Goal: Task Accomplishment & Management: Complete application form

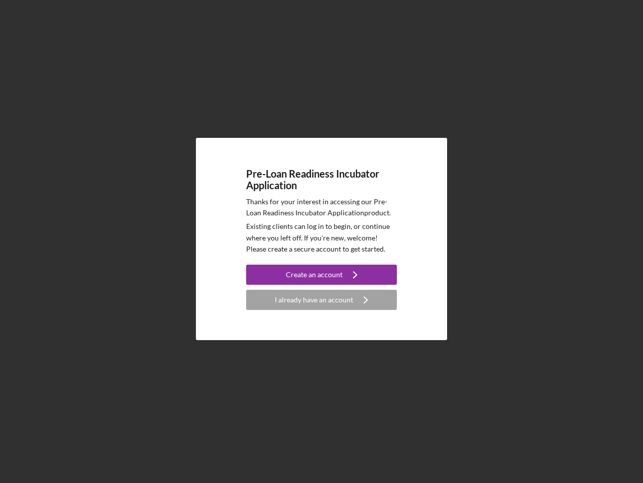
click at [322, 241] on p "Existing clients can log in to begin, or continue where you left off. If you're…" at bounding box center [321, 238] width 151 height 34
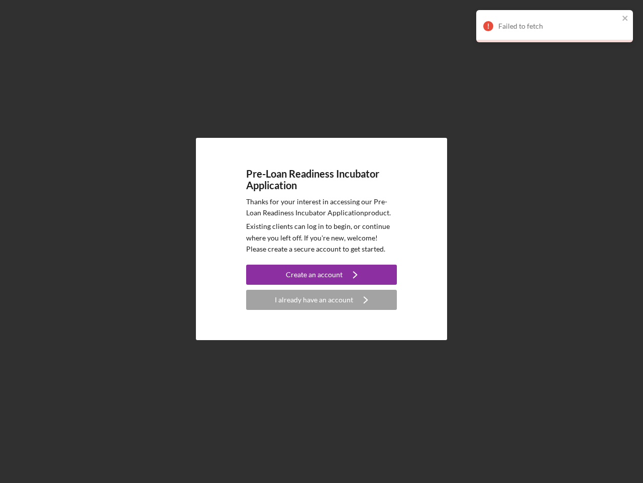
click at [322, 274] on div "Create an account" at bounding box center [314, 274] width 57 height 20
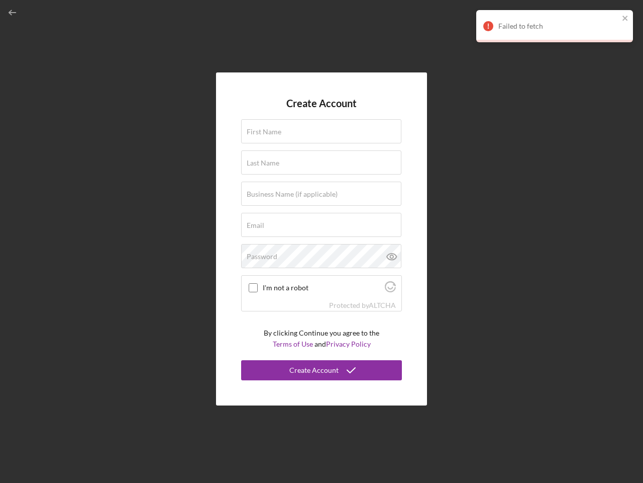
click at [322, 300] on div "Protected by [PERSON_NAME]" at bounding box center [322, 305] width 160 height 11
